Goal: Transaction & Acquisition: Purchase product/service

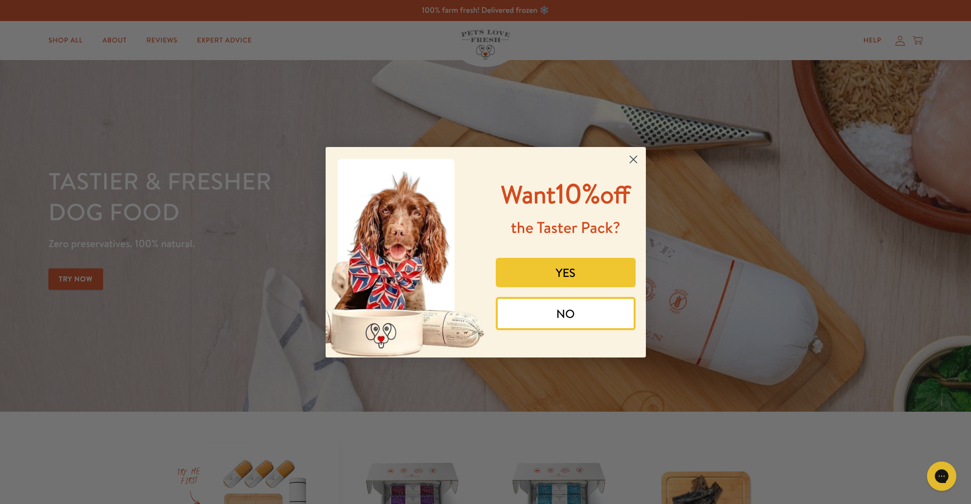
drag, startPoint x: 628, startPoint y: 148, endPoint x: 637, endPoint y: 142, distance: 10.7
click at [637, 147] on div "Close dialog Want 10% off the Taster Pack? YES NO Submit" at bounding box center [486, 252] width 320 height 211
drag, startPoint x: 631, startPoint y: 149, endPoint x: 639, endPoint y: 145, distance: 9.6
click at [631, 151] on circle "Close dialog" at bounding box center [633, 159] width 16 height 16
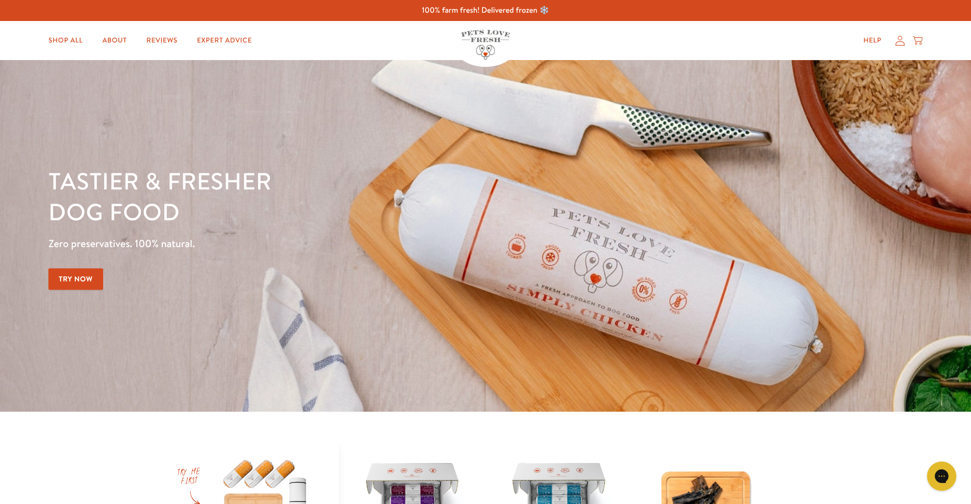
click at [897, 40] on icon at bounding box center [900, 41] width 10 height 10
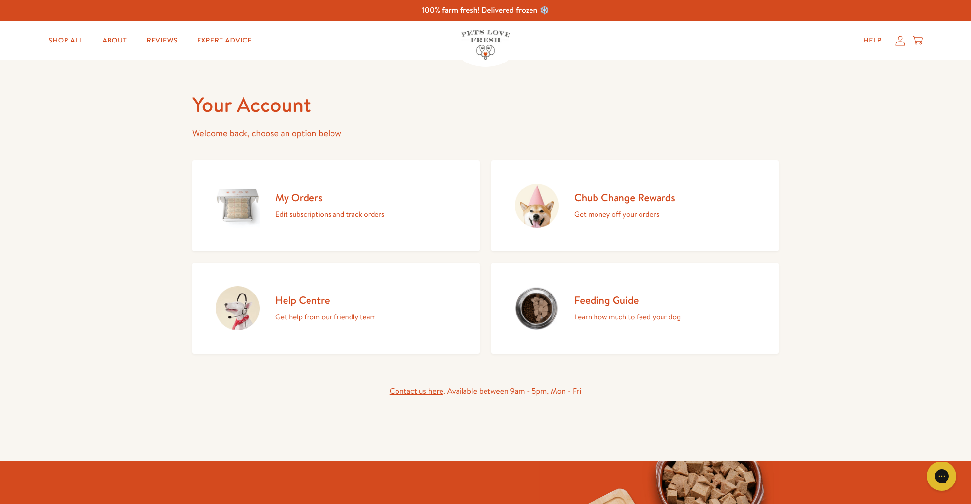
click at [601, 203] on h2 "Chub Change Rewards" at bounding box center [624, 197] width 101 height 13
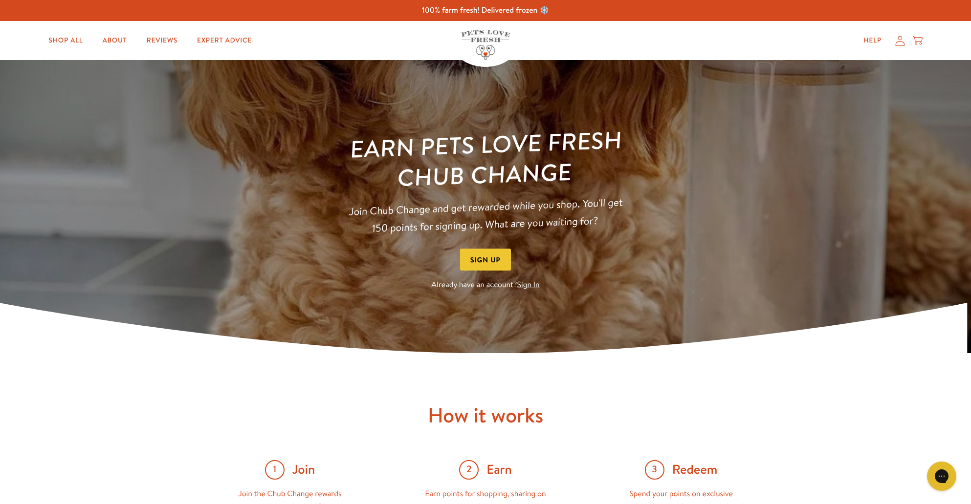
click at [525, 283] on link "Sign In" at bounding box center [528, 285] width 22 height 11
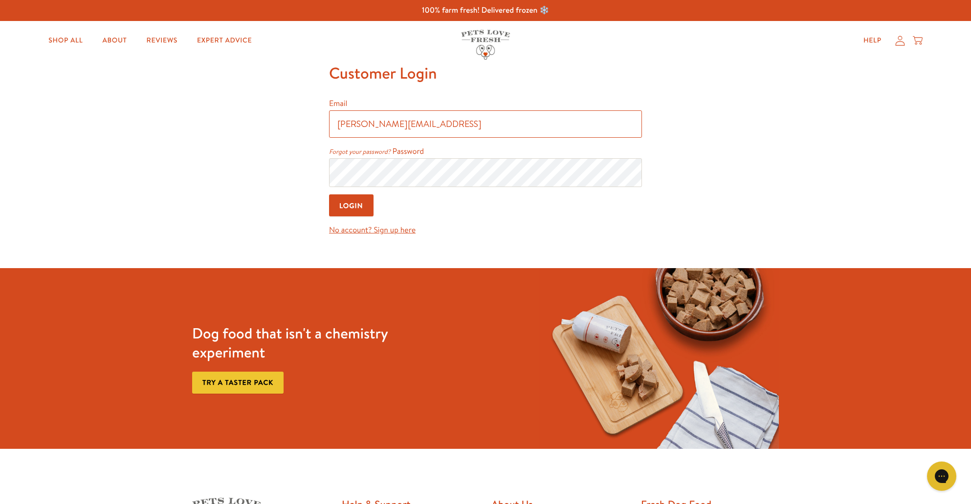
type input "jackie-howard@hotmail.couk"
click at [358, 152] on link "Forgot your password?" at bounding box center [360, 152] width 62 height 9
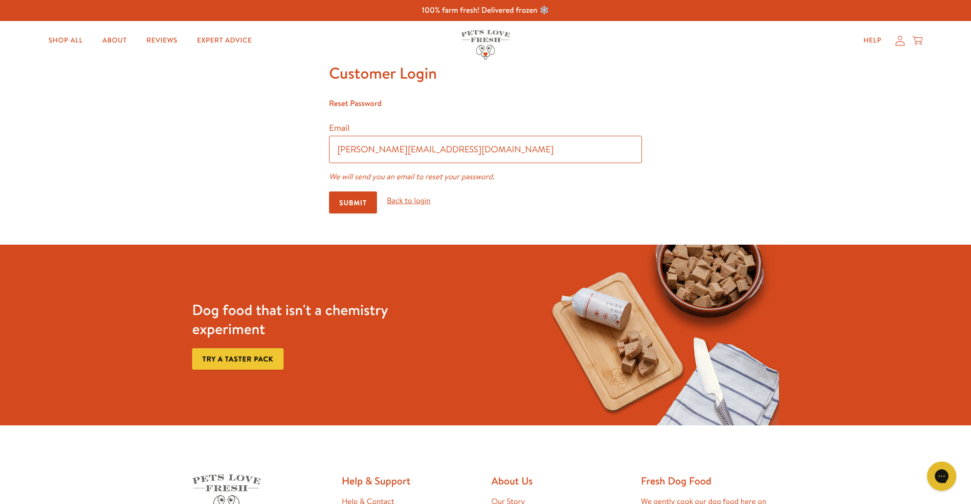
scroll to position [-1, 0]
click at [355, 199] on input "Submit" at bounding box center [353, 203] width 48 height 22
click at [428, 152] on input "jackie-howard@hotmailco.uk" at bounding box center [485, 149] width 313 height 27
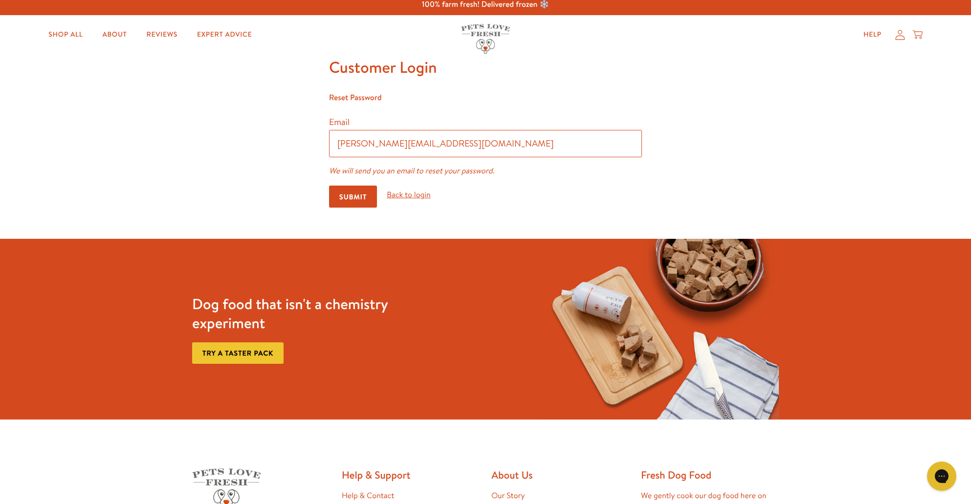
scroll to position [6, 0]
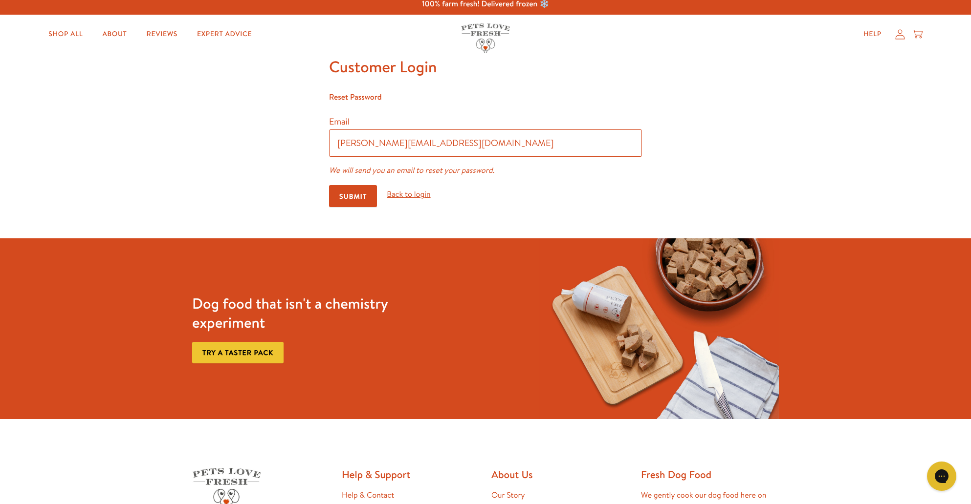
type input "jackie-howard@hotmail.co.uk"
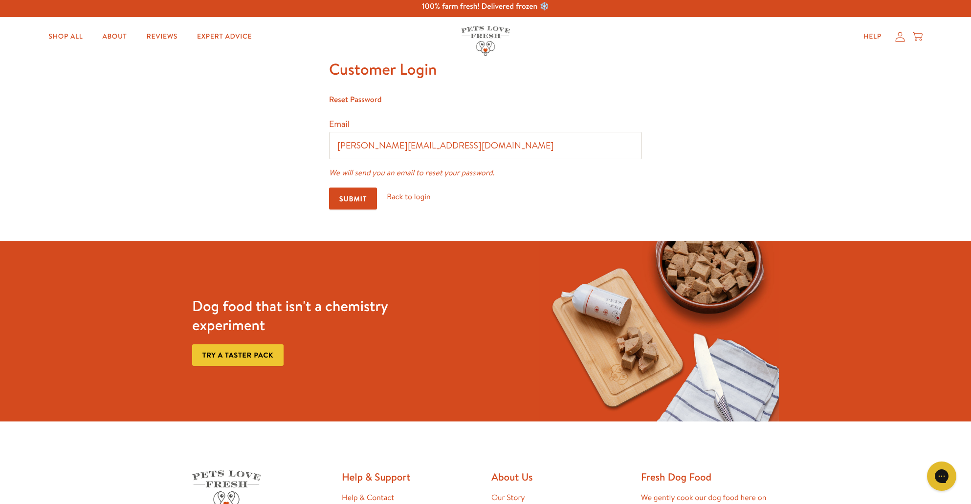
click at [352, 190] on input "Submit" at bounding box center [353, 199] width 48 height 22
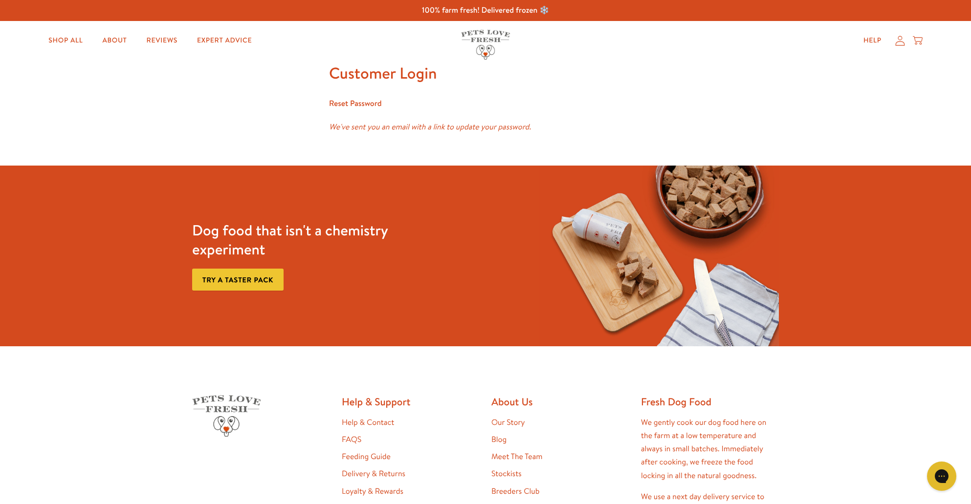
scroll to position [0, 0]
click at [900, 38] on icon at bounding box center [900, 41] width 10 height 10
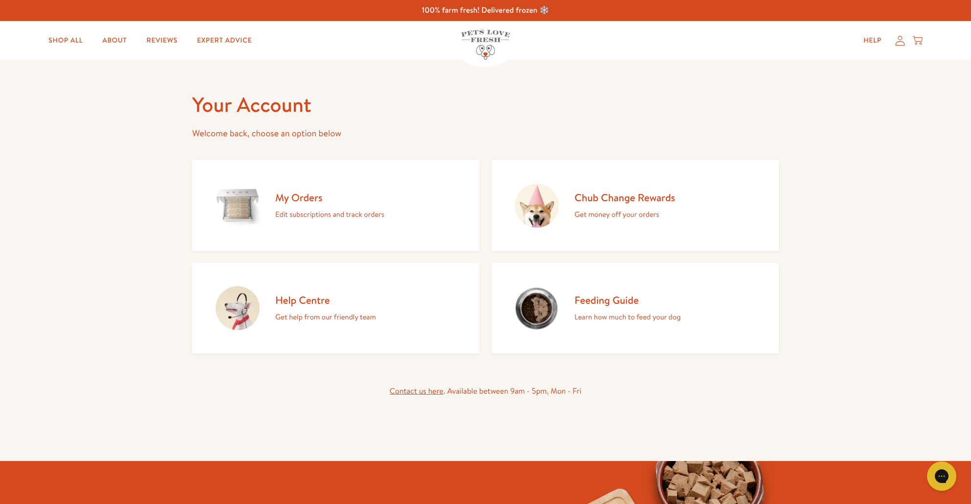
click at [637, 193] on h2 "Chub Change Rewards" at bounding box center [624, 197] width 101 height 13
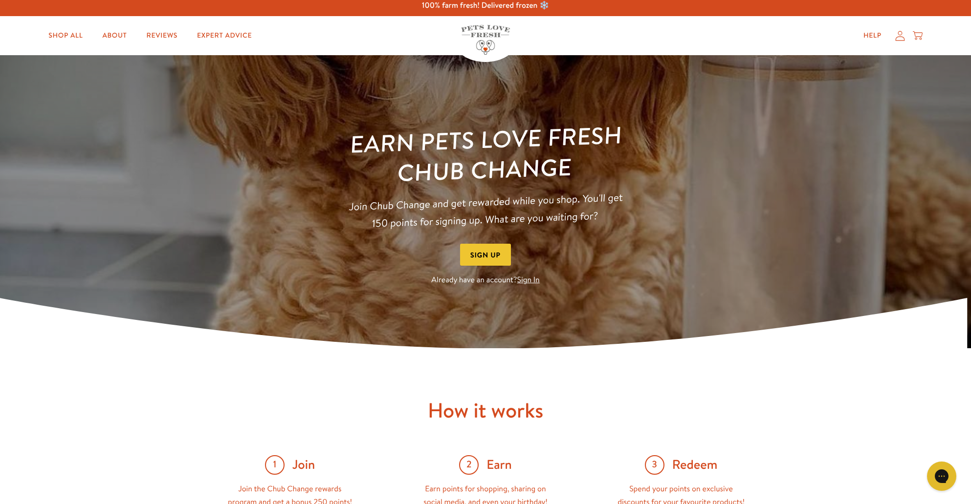
scroll to position [6, 0]
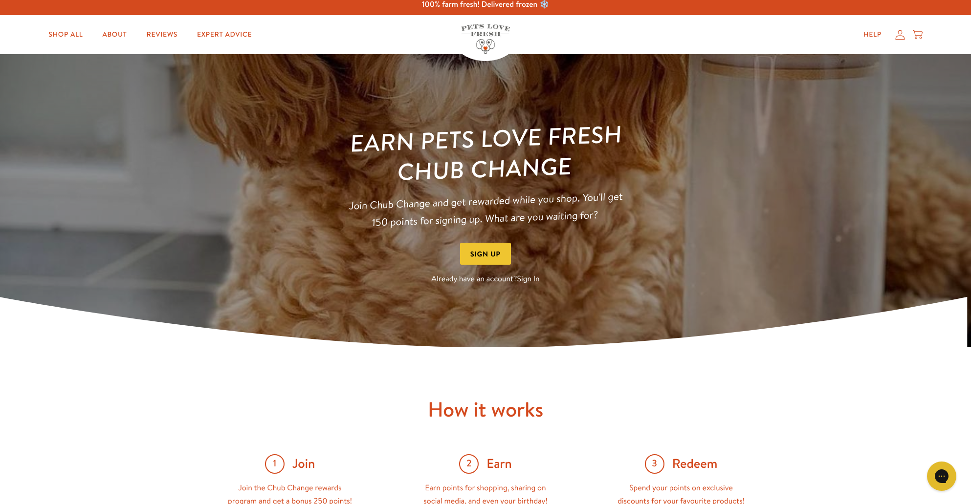
click at [529, 280] on link "Sign In" at bounding box center [528, 279] width 22 height 11
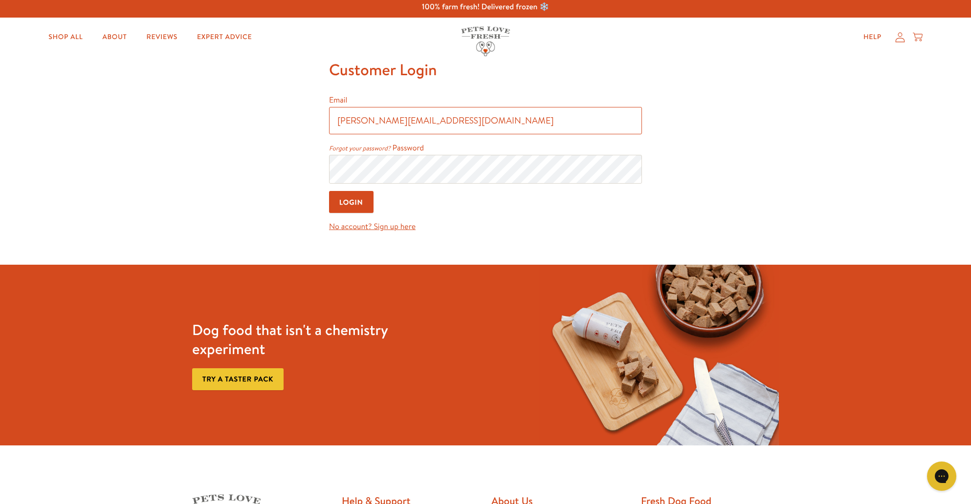
scroll to position [4, 3]
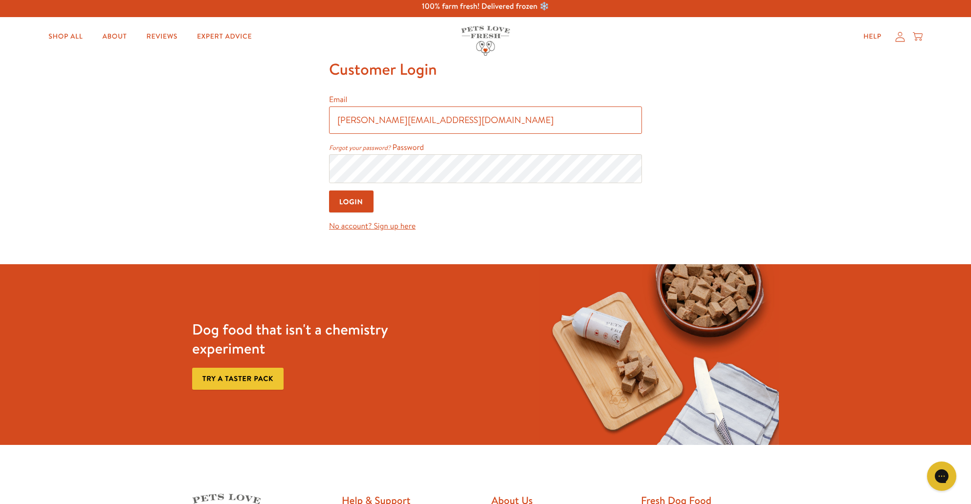
click at [424, 121] on input "[PERSON_NAME][EMAIL_ADDRESS][DOMAIN_NAME]" at bounding box center [485, 120] width 313 height 27
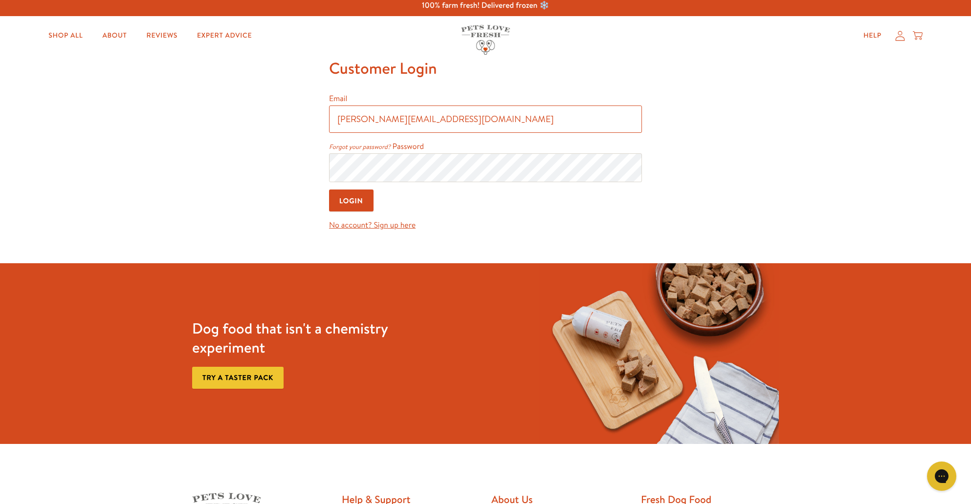
scroll to position [5, 0]
type input "[PERSON_NAME][EMAIL_ADDRESS][DOMAIN_NAME]"
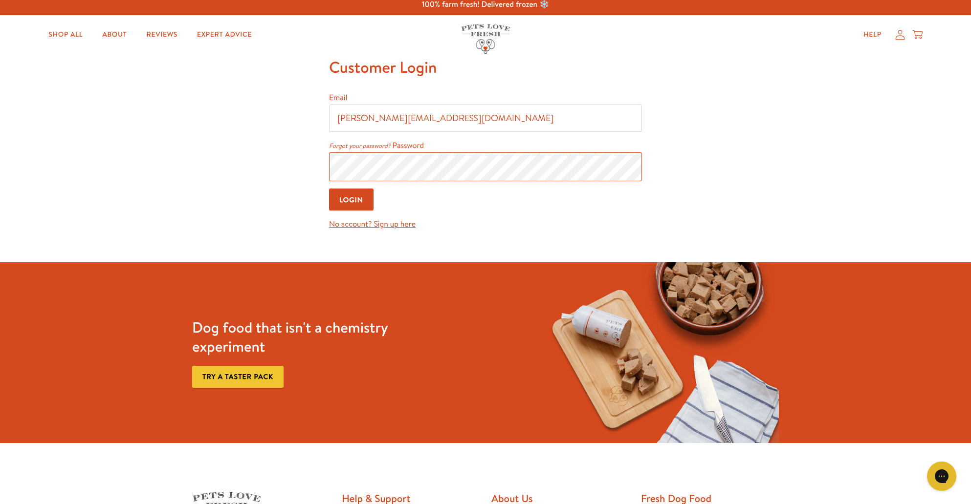
scroll to position [7, 0]
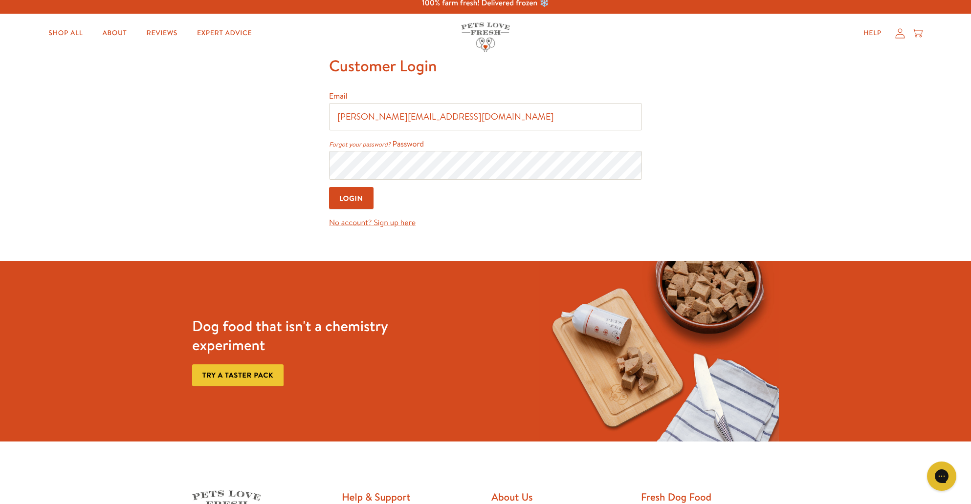
click at [359, 199] on input "Login" at bounding box center [351, 198] width 44 height 22
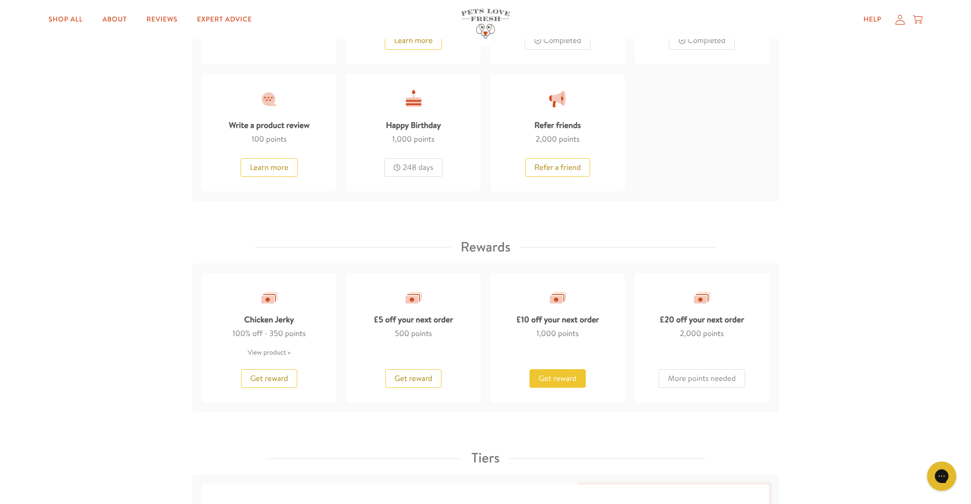
scroll to position [638, 1]
click at [563, 377] on span "Get reward" at bounding box center [558, 379] width 38 height 11
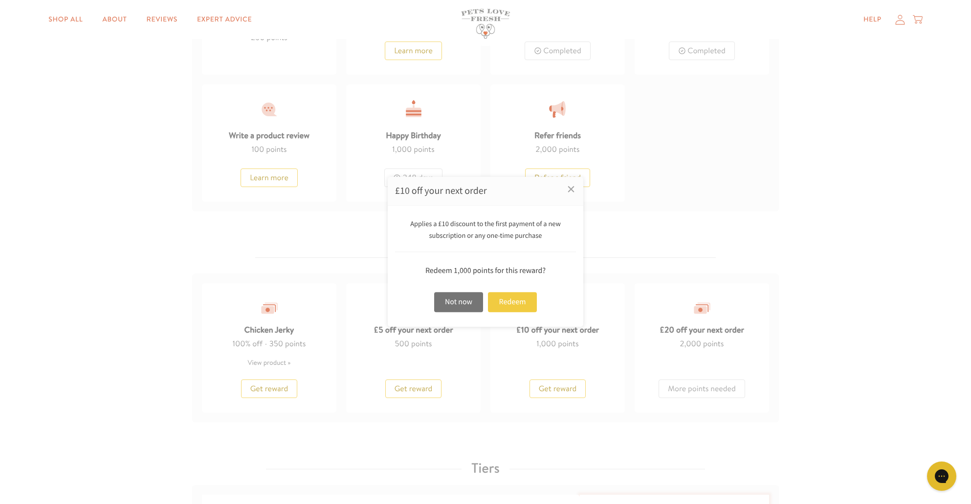
scroll to position [629, 0]
drag, startPoint x: 513, startPoint y: 295, endPoint x: 537, endPoint y: 294, distance: 24.0
click at [524, 295] on div "Redeem" at bounding box center [512, 302] width 49 height 20
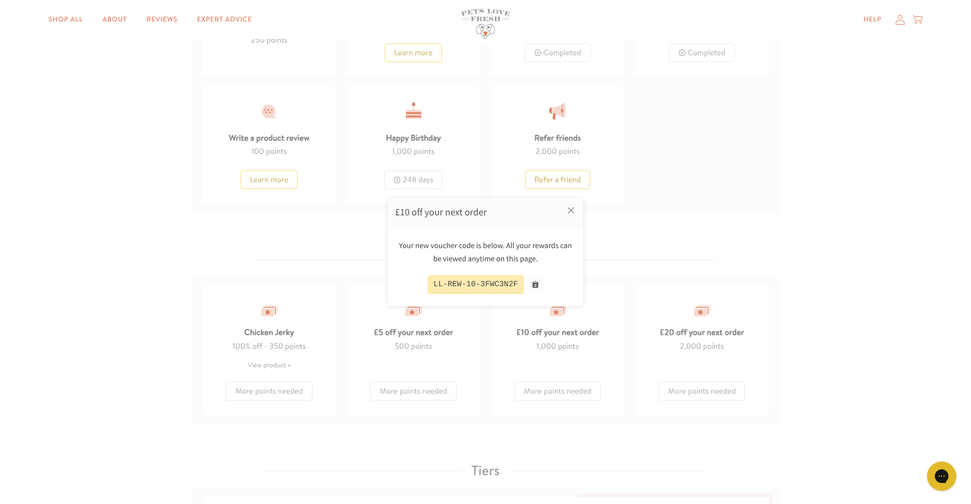
drag, startPoint x: 536, startPoint y: 281, endPoint x: 554, endPoint y: 286, distance: 18.7
click at [536, 281] on button at bounding box center [535, 285] width 16 height 16
click at [62, 14] on div at bounding box center [485, 252] width 971 height 504
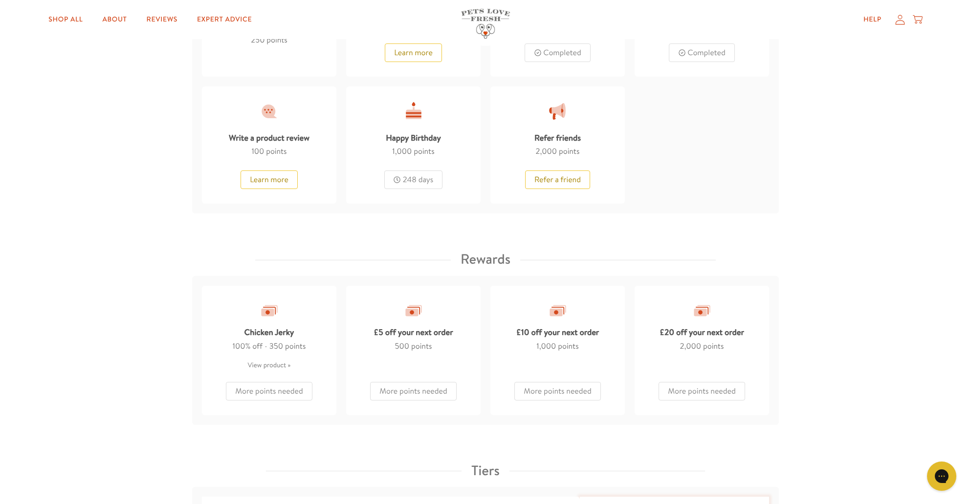
click at [61, 16] on link "Shop All" at bounding box center [66, 20] width 50 height 20
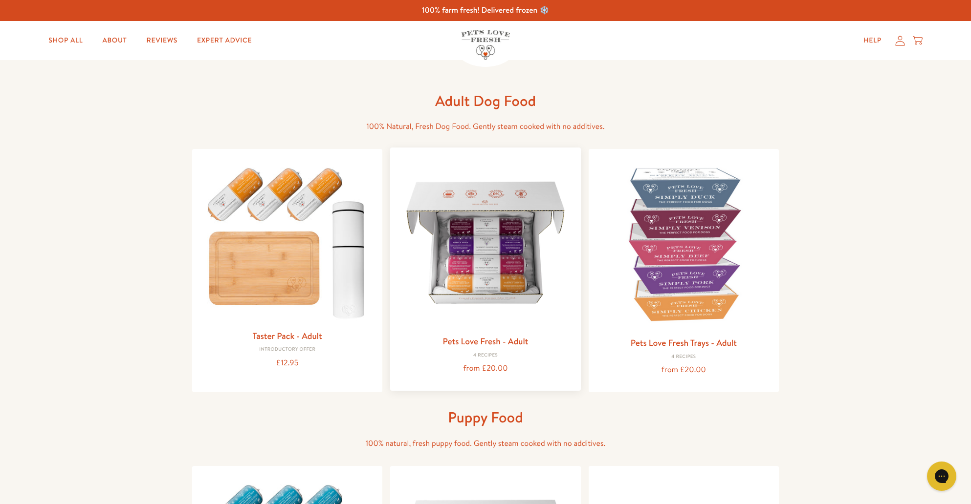
drag, startPoint x: 469, startPoint y: 232, endPoint x: 478, endPoint y: 235, distance: 9.7
click at [471, 233] on img at bounding box center [485, 242] width 174 height 174
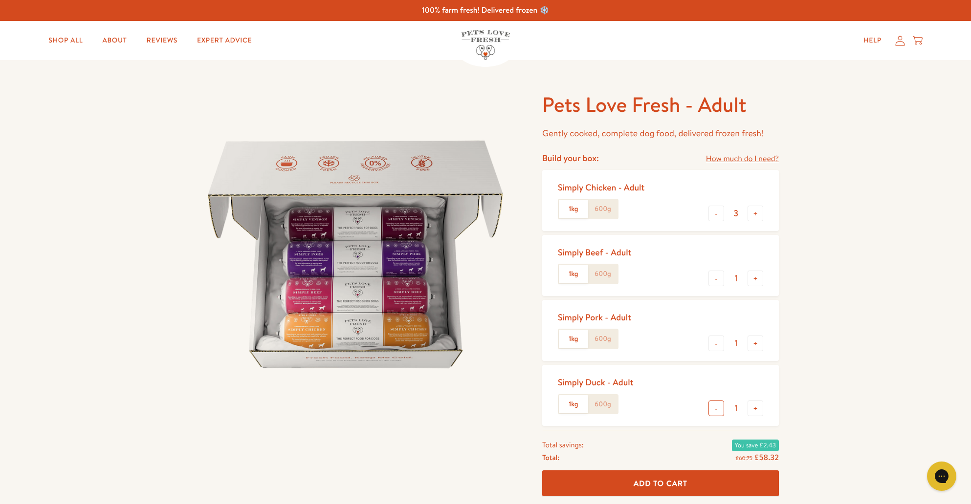
click at [715, 407] on button "-" at bounding box center [716, 409] width 16 height 16
type input "0"
click at [716, 340] on button "-" at bounding box center [716, 344] width 16 height 16
type input "0"
click at [757, 277] on button "+" at bounding box center [755, 279] width 16 height 16
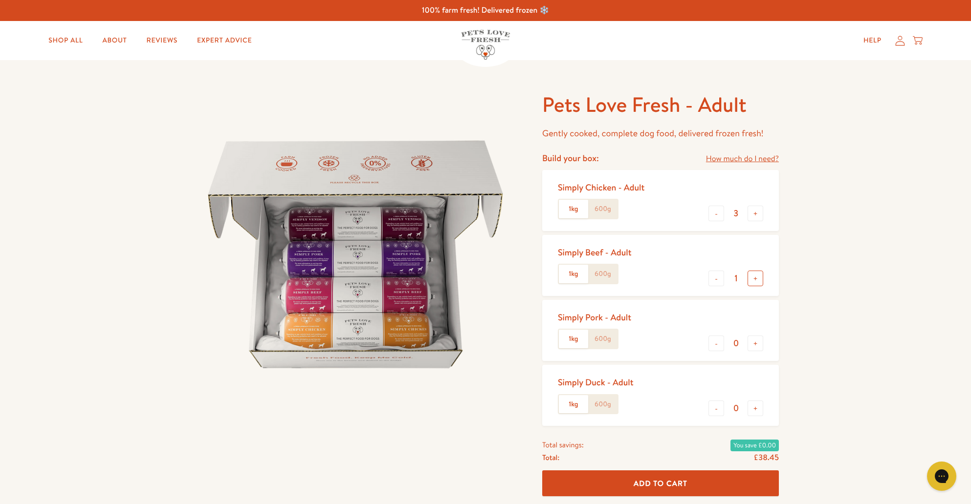
type input "2"
click at [755, 211] on button "+" at bounding box center [755, 214] width 16 height 16
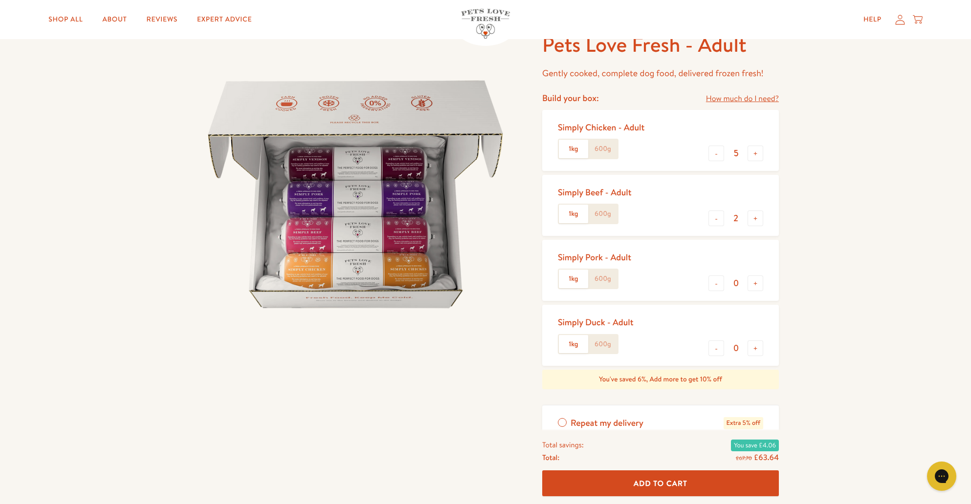
scroll to position [60, 0]
click at [752, 149] on button "+" at bounding box center [755, 154] width 16 height 16
drag, startPoint x: 716, startPoint y: 152, endPoint x: 706, endPoint y: 167, distance: 17.6
click at [716, 152] on button "-" at bounding box center [716, 154] width 16 height 16
type input "5"
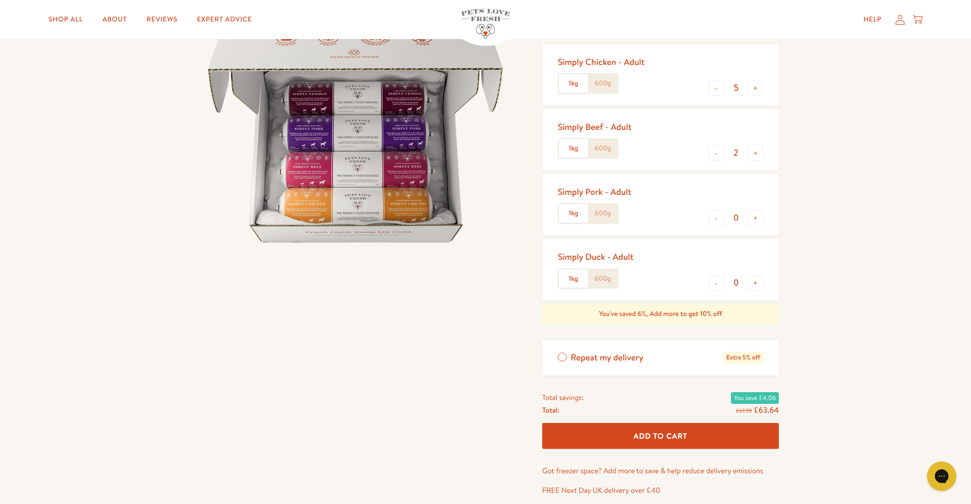
scroll to position [141, 0]
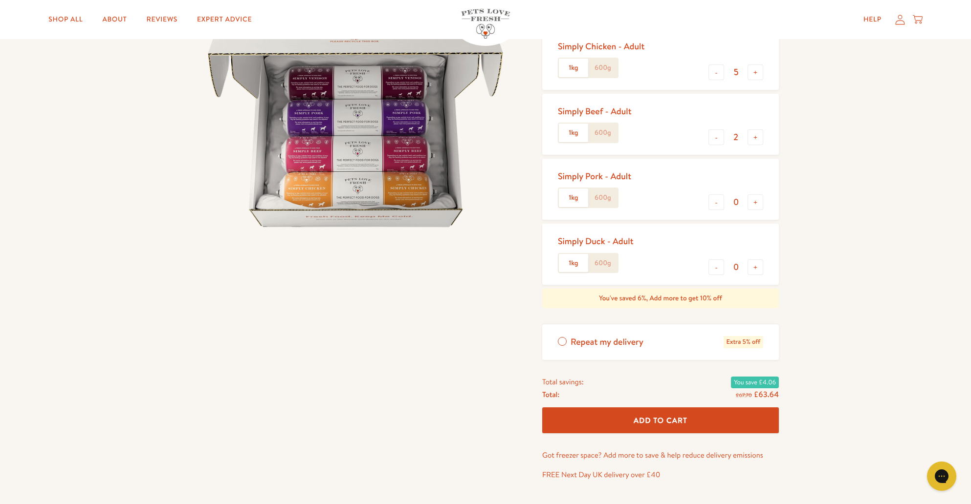
click at [660, 415] on span "Add To Cart" at bounding box center [660, 420] width 54 height 10
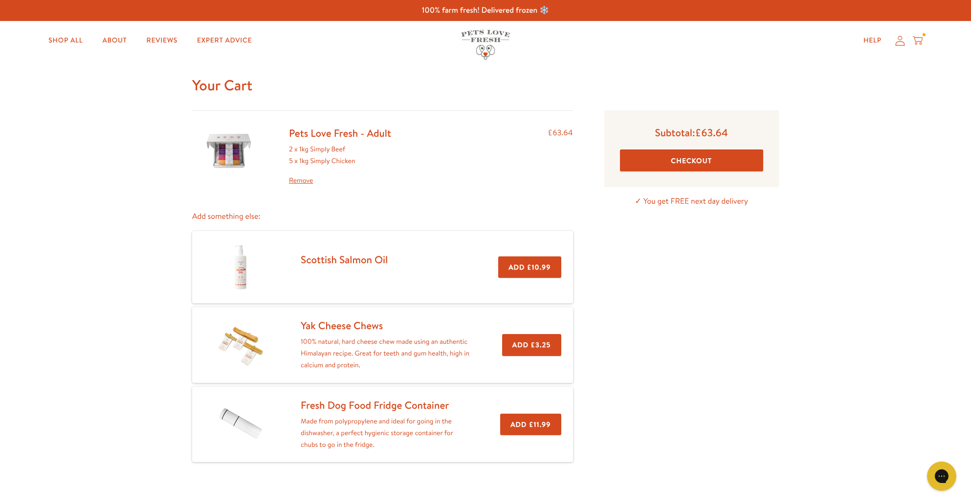
click at [685, 153] on button "Checkout" at bounding box center [691, 161] width 143 height 22
